Goal: Find specific page/section: Find specific page/section

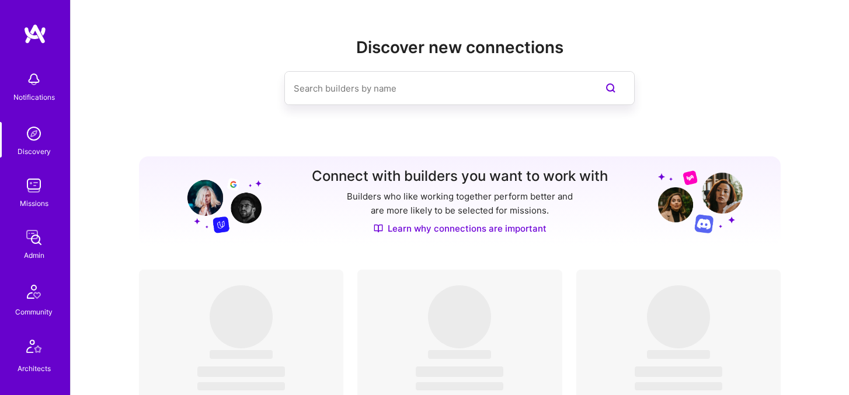
click at [46, 186] on link "Missions" at bounding box center [34, 192] width 72 height 36
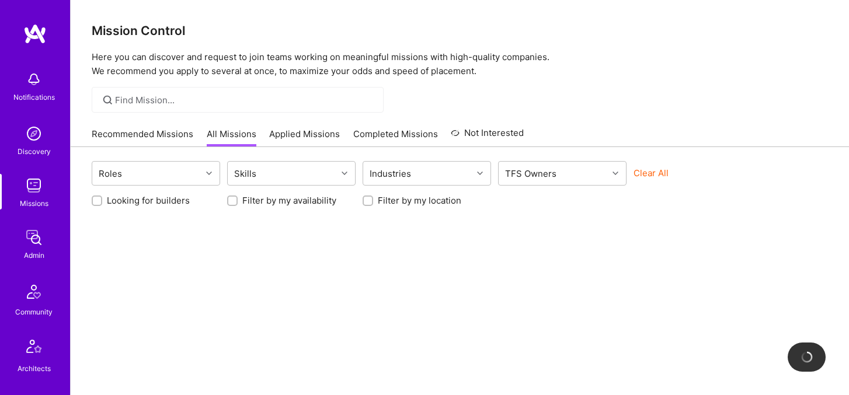
click at [648, 170] on button "Clear All" at bounding box center [650, 173] width 35 height 12
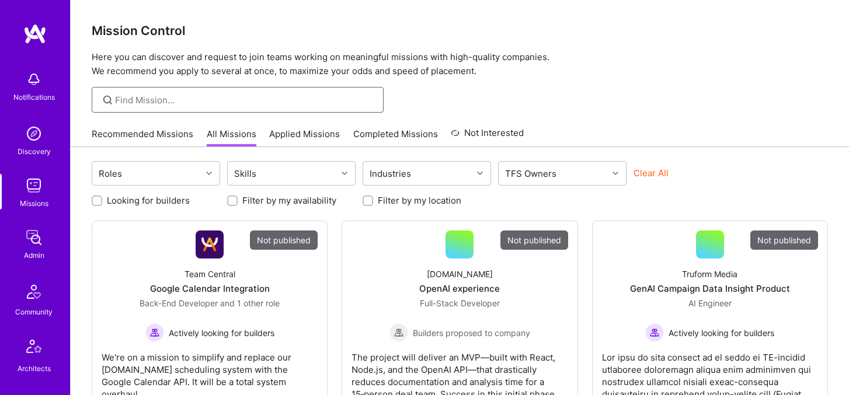
click at [329, 103] on input at bounding box center [245, 100] width 260 height 12
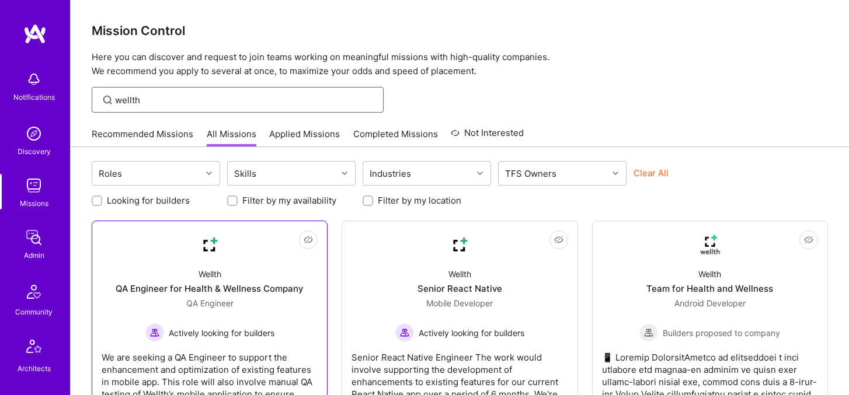
type input "wellth"
click at [247, 289] on div "QA Engineer for Health & Wellness Company" at bounding box center [210, 288] width 188 height 12
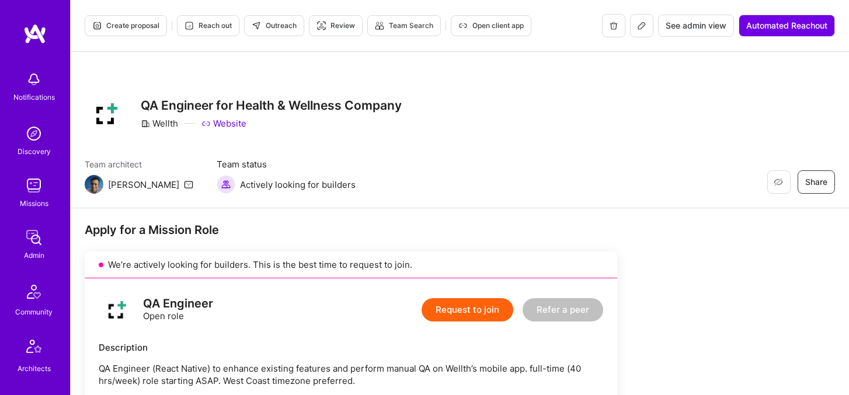
click at [637, 21] on icon at bounding box center [641, 25] width 9 height 9
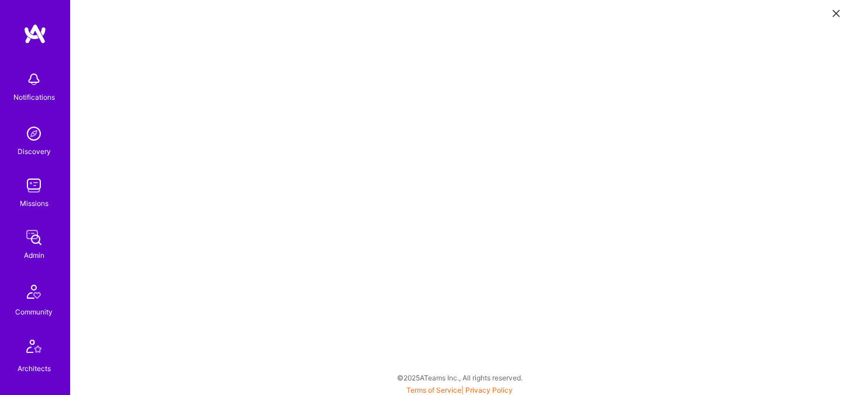
scroll to position [3, 0]
